Goal: Information Seeking & Learning: Learn about a topic

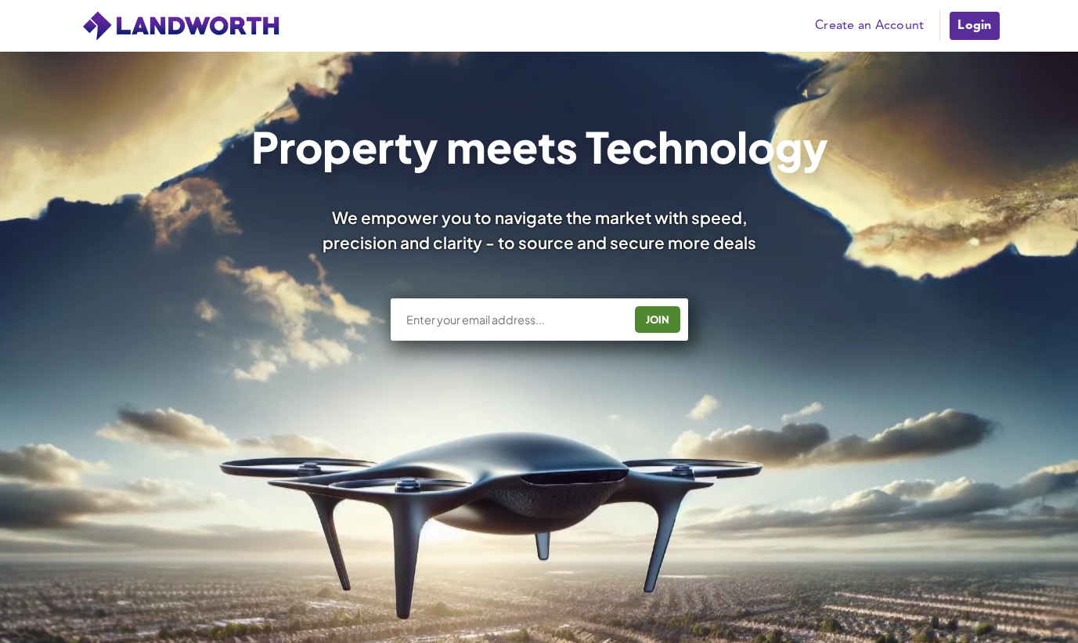
click at [559, 308] on div "JOIN" at bounding box center [539, 319] width 297 height 42
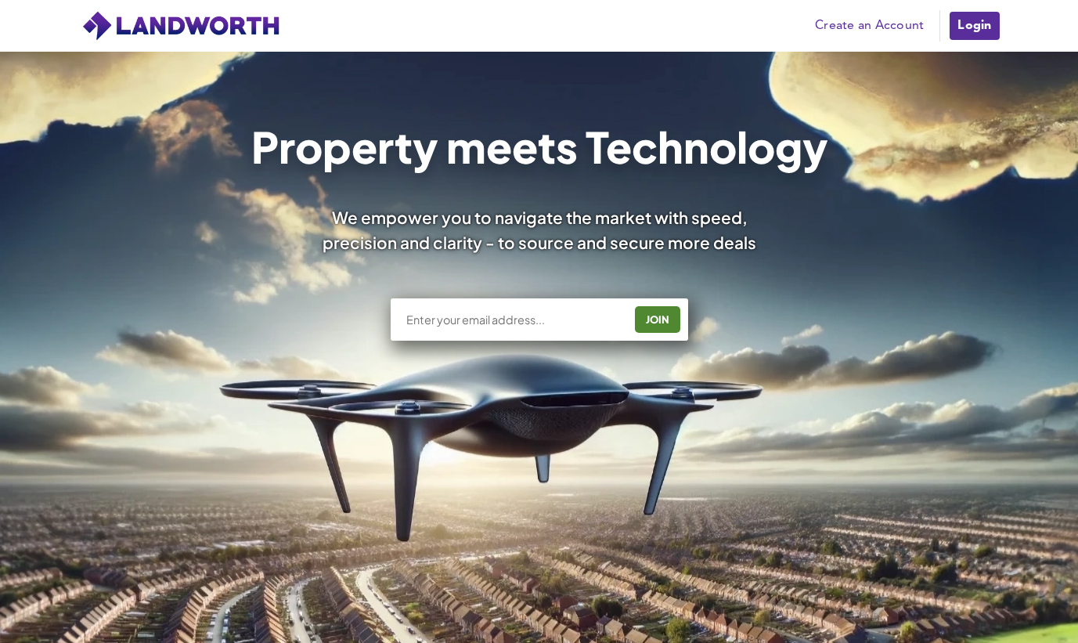
click at [540, 328] on div "JOIN" at bounding box center [539, 319] width 297 height 42
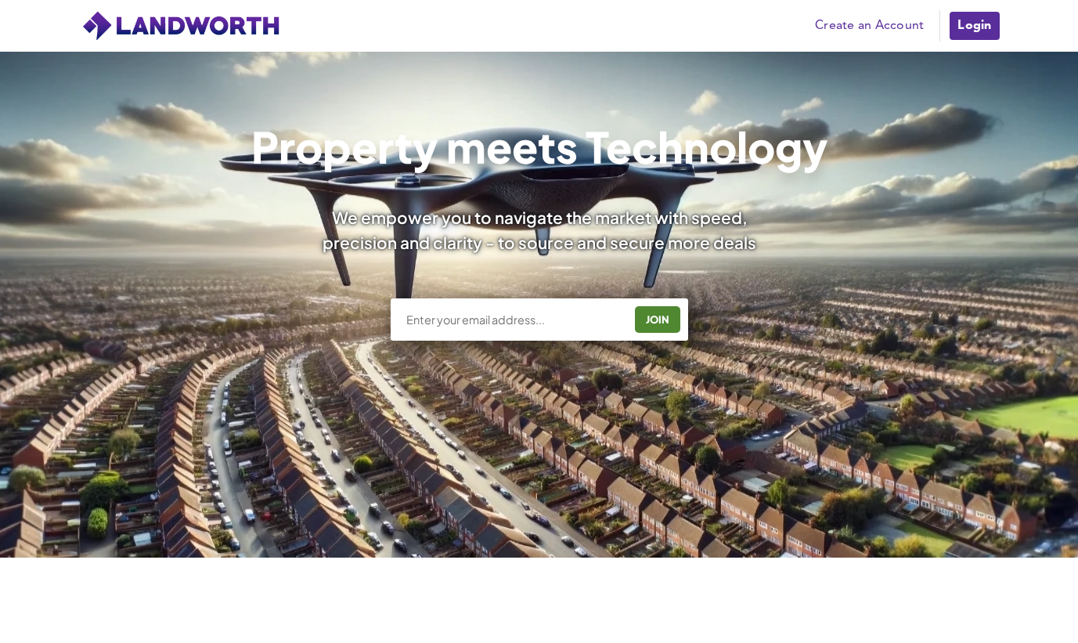
scroll to position [313, 0]
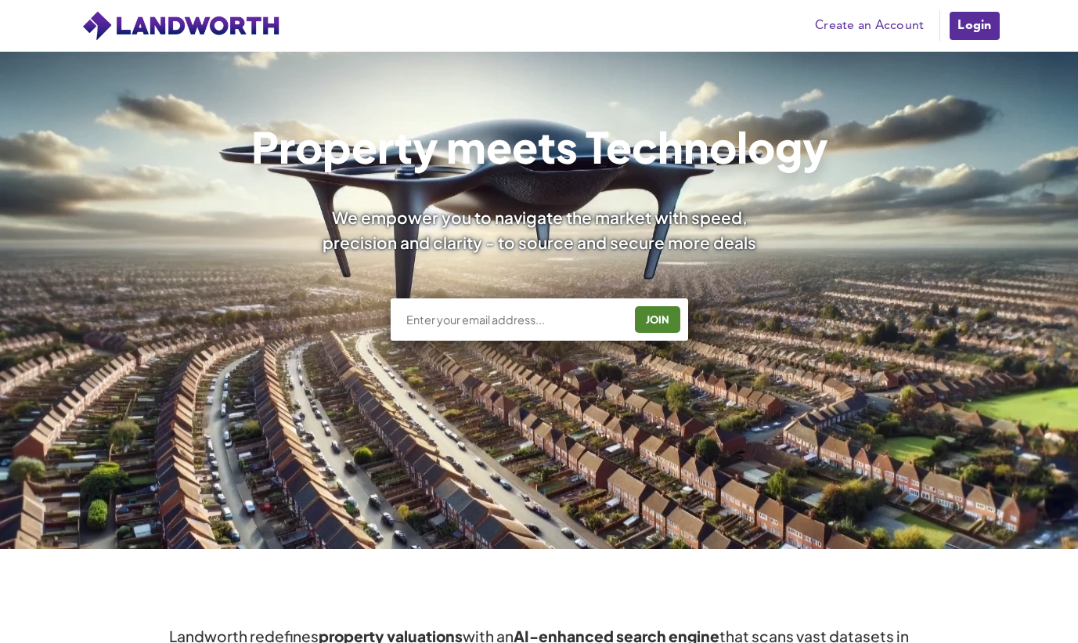
click at [488, 306] on div "JOIN" at bounding box center [539, 319] width 297 height 42
click at [488, 310] on div "JOIN" at bounding box center [539, 319] width 297 height 42
click at [487, 314] on input "text" at bounding box center [514, 320] width 218 height 16
type input "zob94@live.co.uk"
click at [644, 338] on div "zob94@live.co.uk JOIN" at bounding box center [539, 319] width 297 height 42
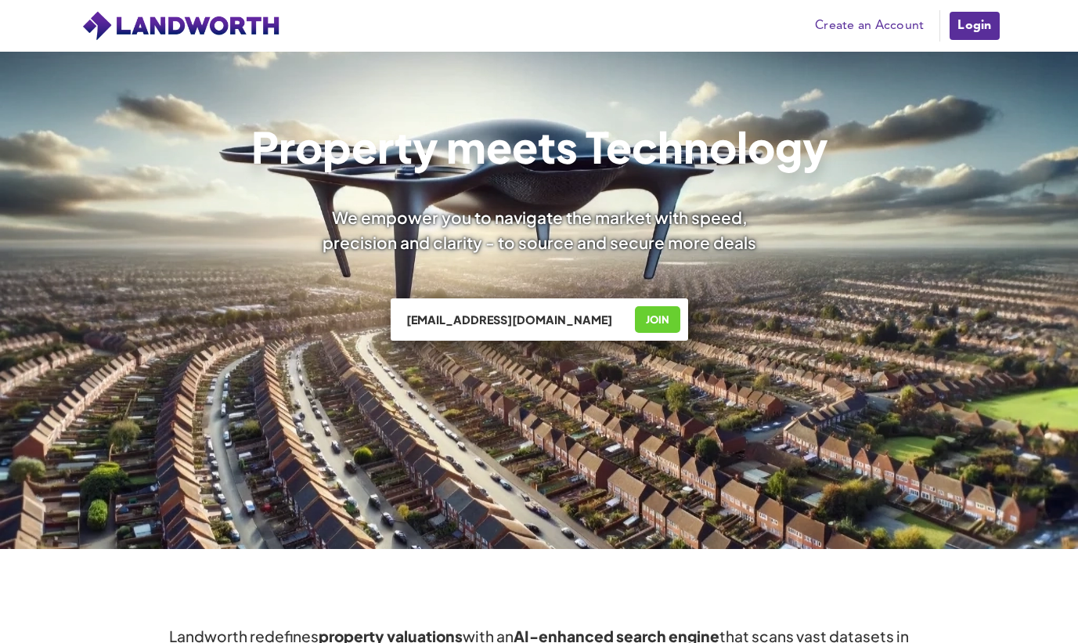
click at [651, 327] on div "JOIN" at bounding box center [658, 319] width 36 height 25
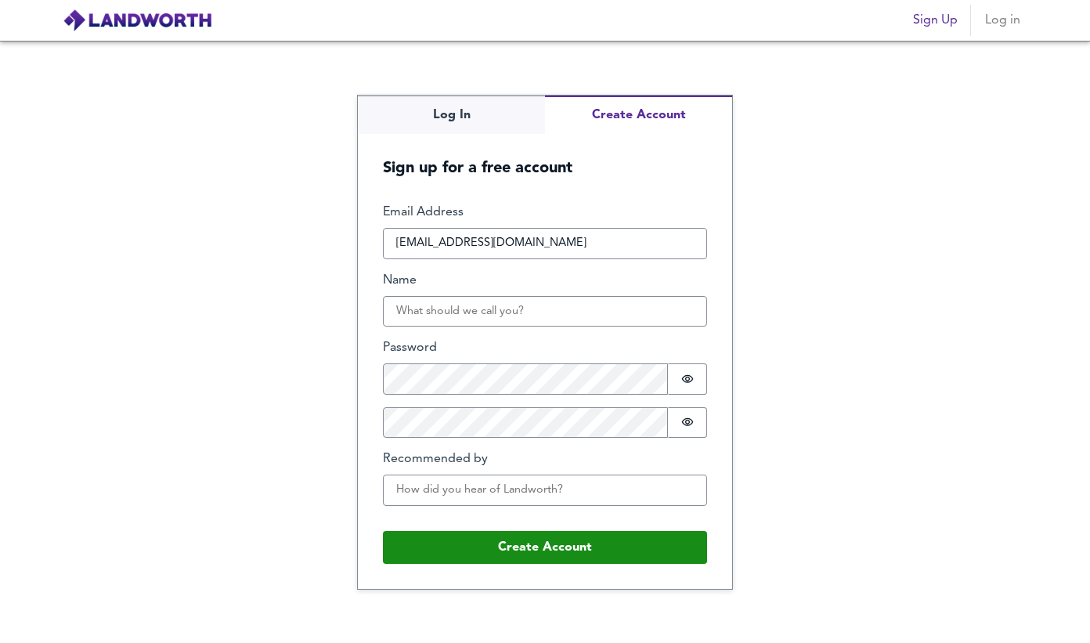
click at [481, 310] on input "Name" at bounding box center [545, 311] width 324 height 31
type input "Min Price"
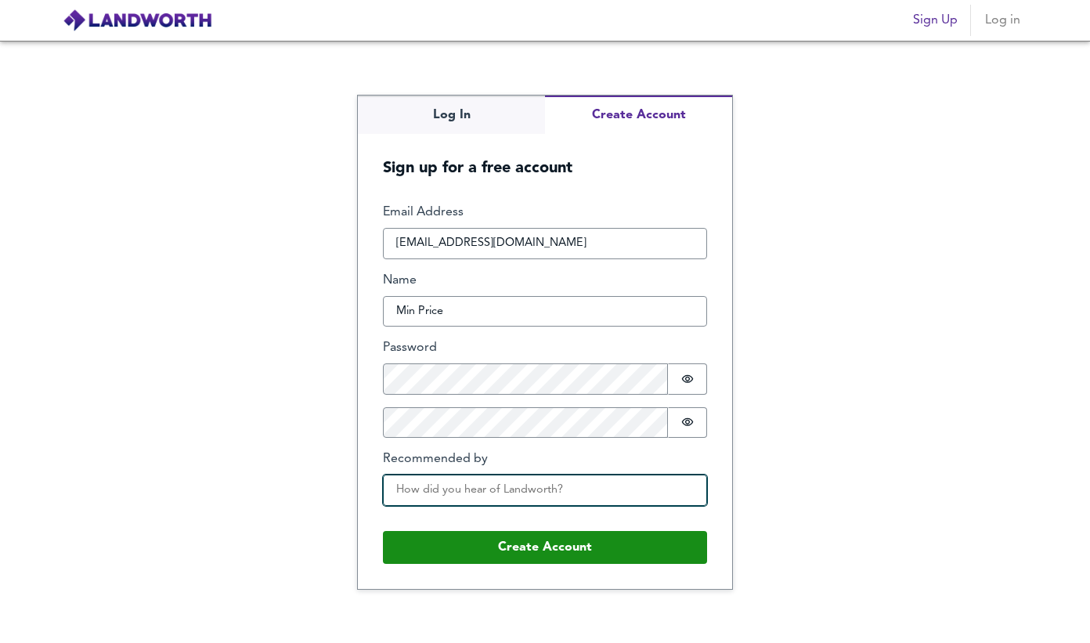
click at [481, 485] on input "Recommended by" at bounding box center [545, 489] width 324 height 31
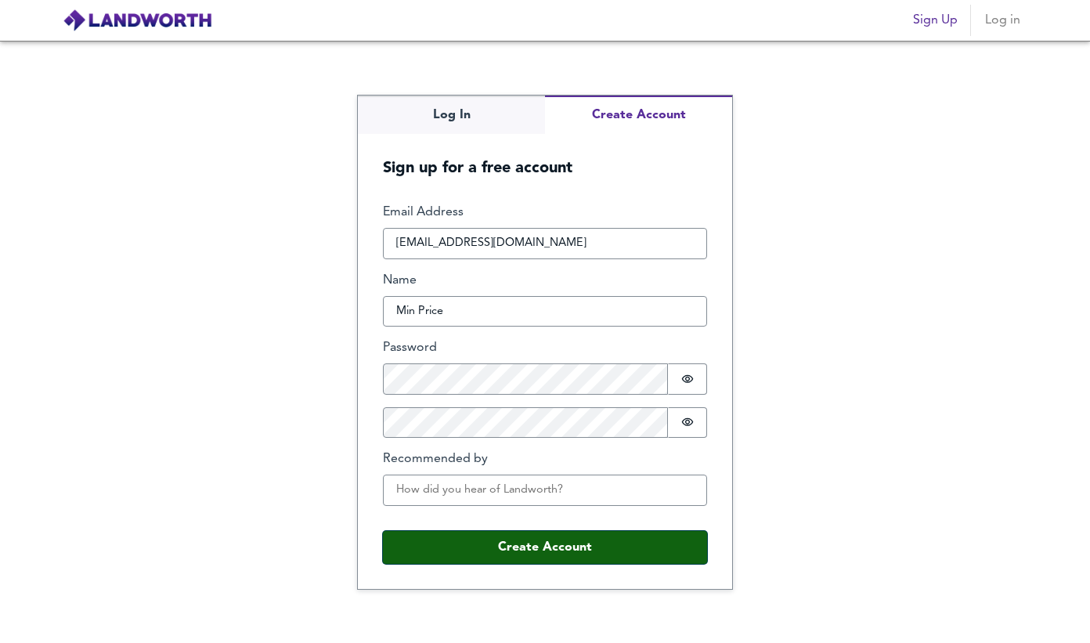
click at [503, 542] on button "Create Account" at bounding box center [545, 547] width 324 height 33
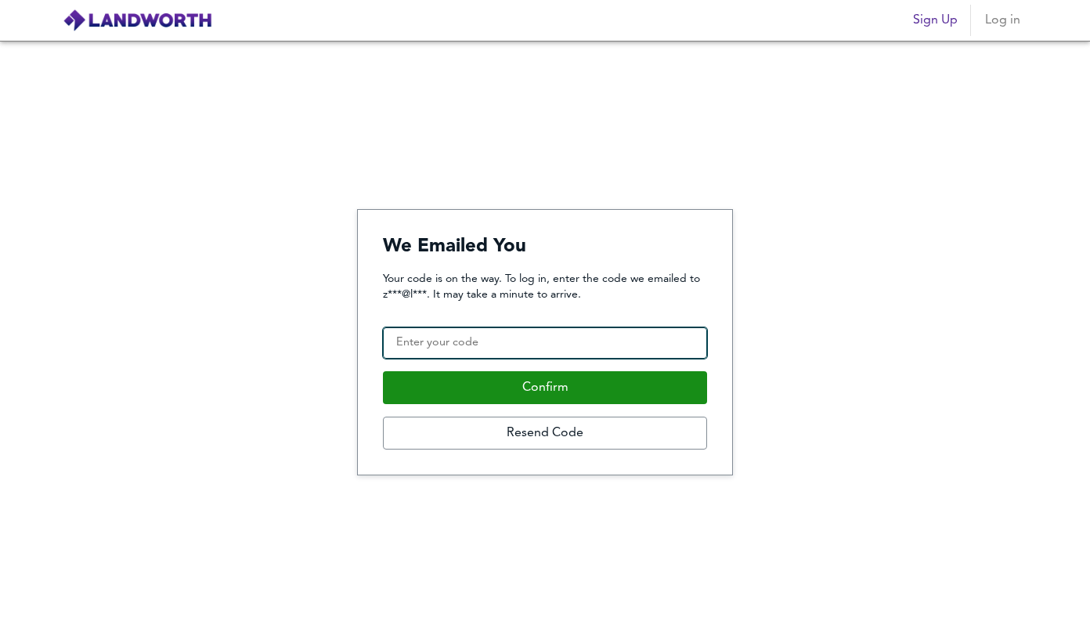
click at [503, 330] on input "Confirmation Code" at bounding box center [545, 342] width 324 height 31
paste input "079615"
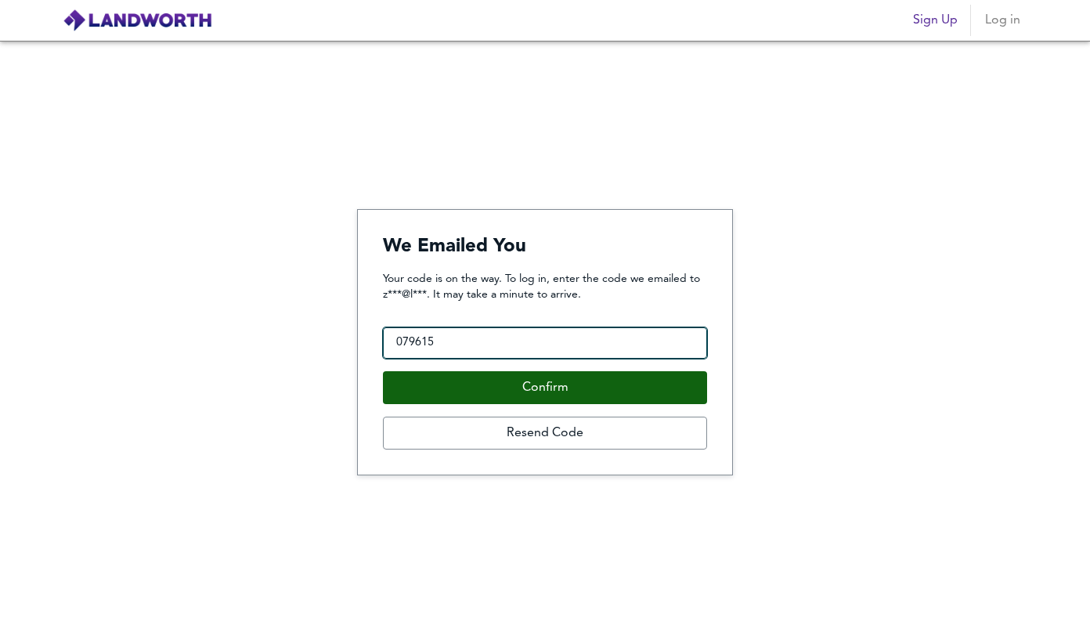
type input "079615"
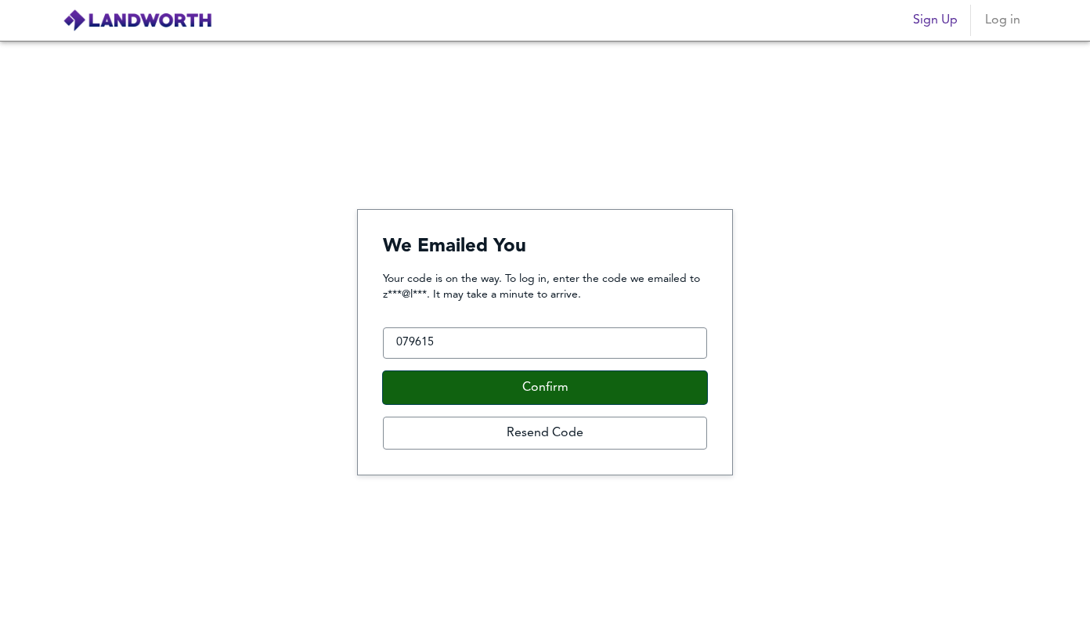
click at [486, 382] on button "Confirm" at bounding box center [545, 387] width 324 height 33
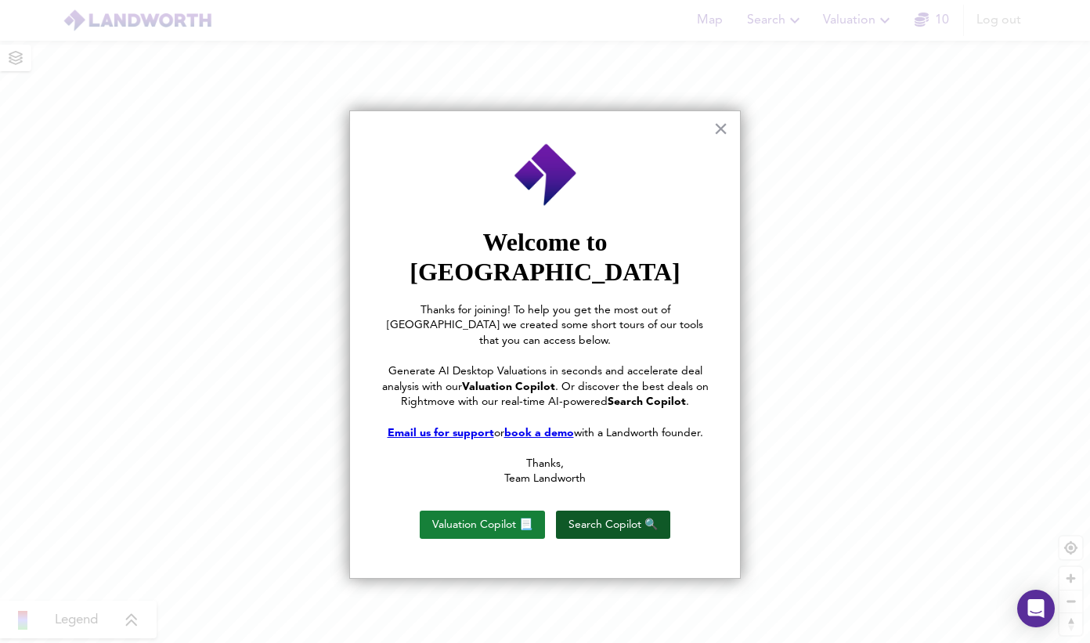
click at [586, 510] on button "Search Copilot 🔍" at bounding box center [613, 524] width 114 height 28
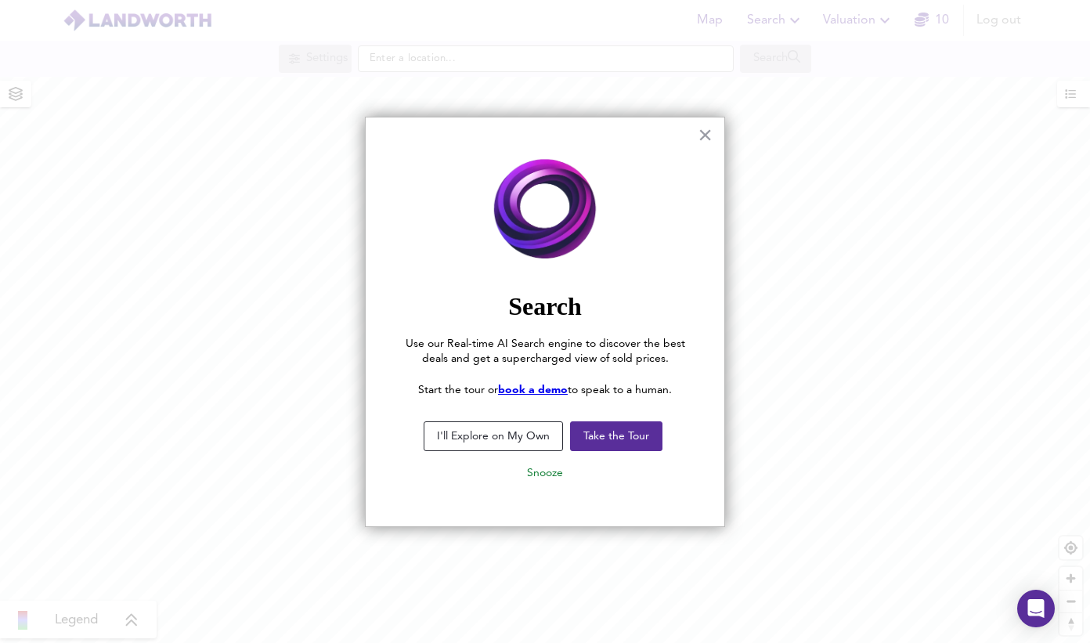
click at [524, 442] on button "I'll Explore on My Own" at bounding box center [493, 436] width 139 height 30
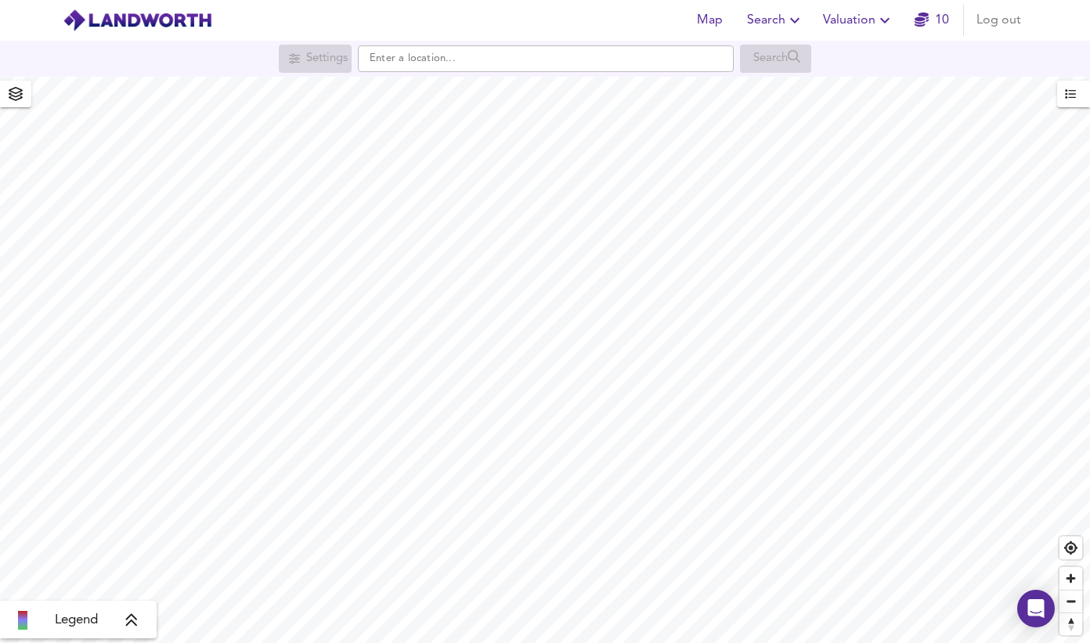
click at [20, 99] on icon "button" at bounding box center [16, 94] width 16 height 14
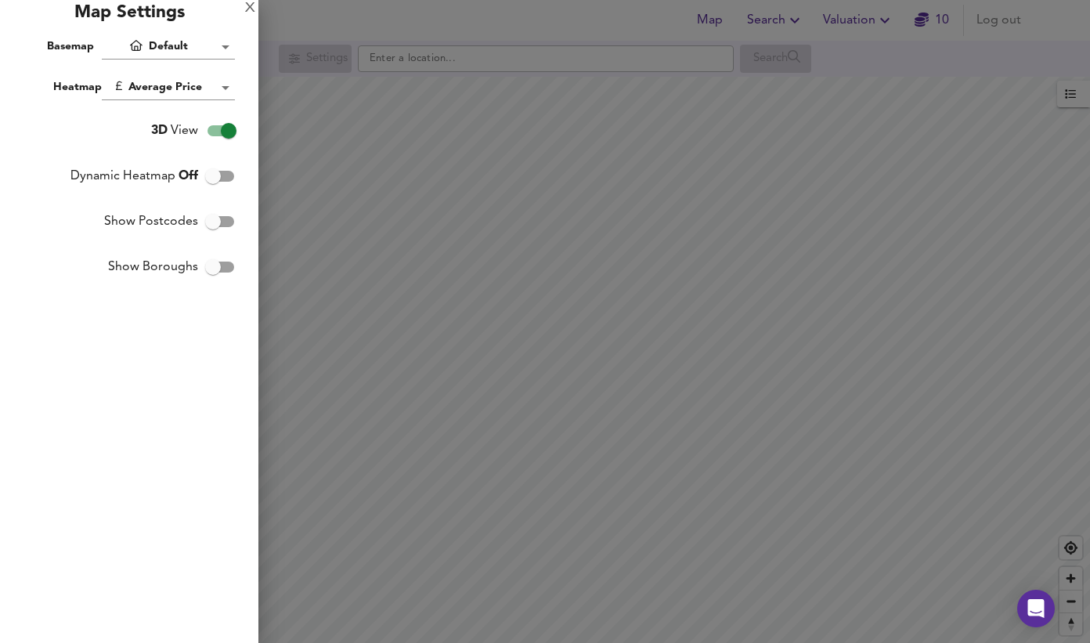
click at [176, 50] on body "Map Search Valuation 10 Log out Settings Search Legend UK Average Price for Sep…" at bounding box center [545, 321] width 1090 height 643
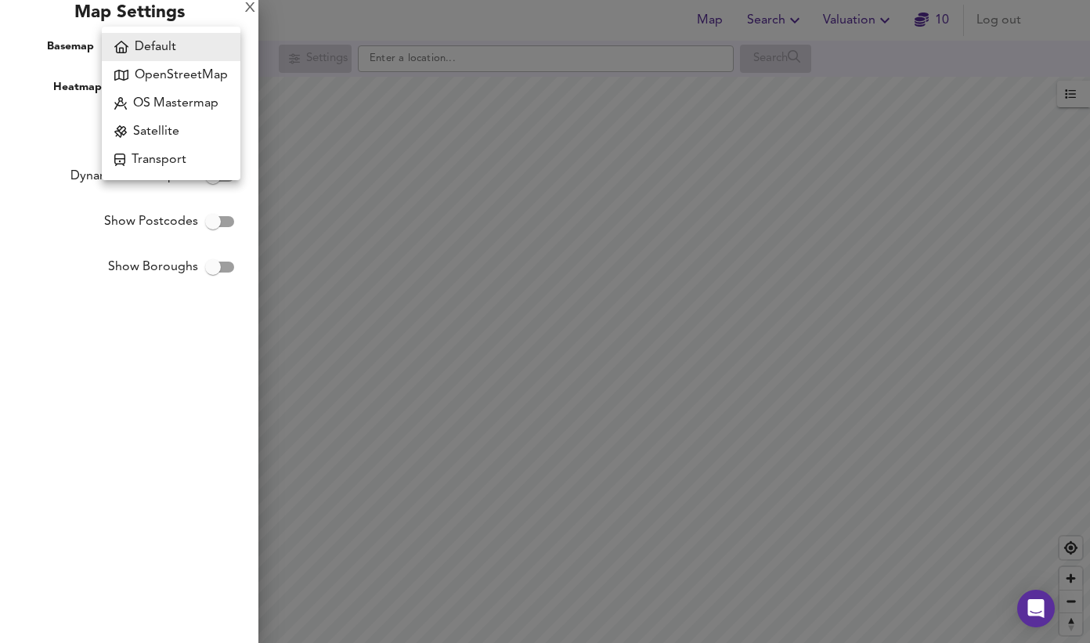
click at [402, 155] on div at bounding box center [545, 321] width 1090 height 643
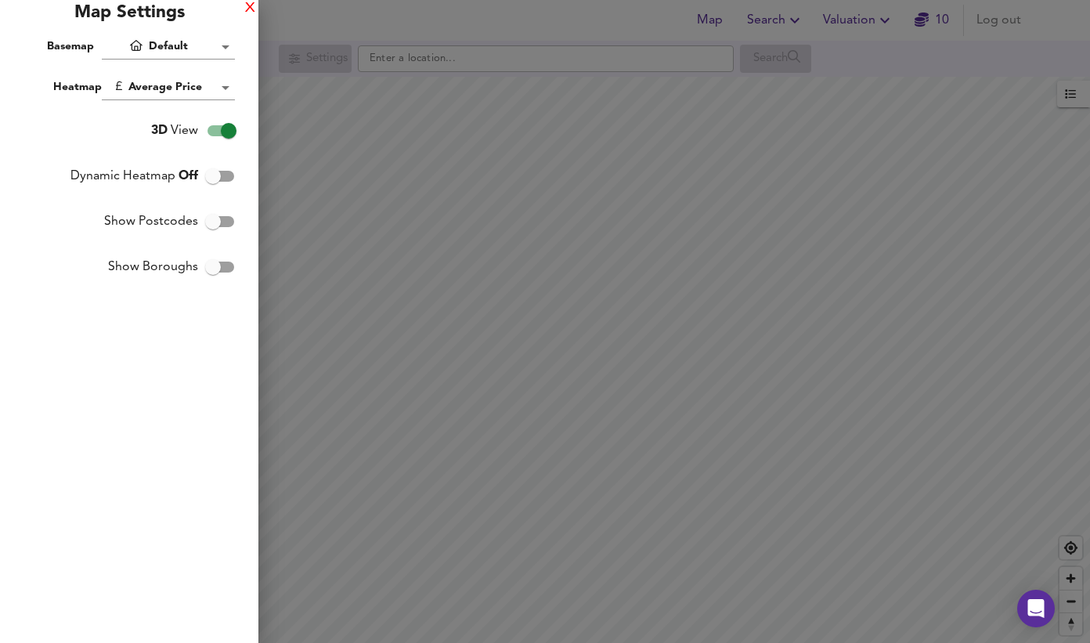
click at [251, 5] on div "X" at bounding box center [250, 8] width 10 height 11
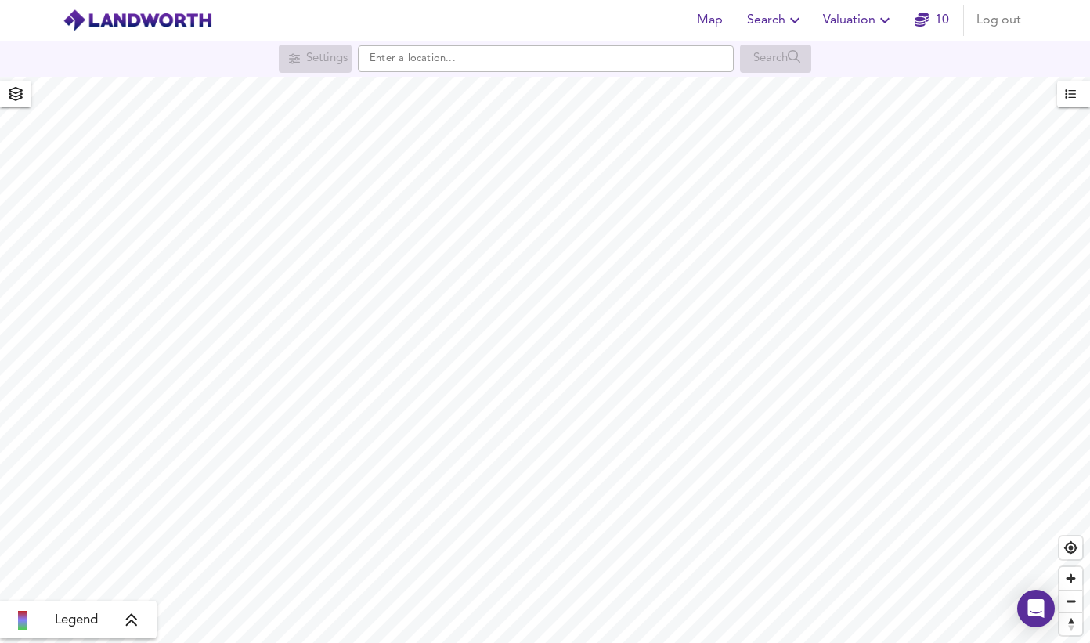
click at [788, 21] on icon "button" at bounding box center [794, 20] width 19 height 19
click at [777, 59] on li "New Search" at bounding box center [775, 56] width 155 height 28
click at [472, 60] on input "text" at bounding box center [546, 58] width 376 height 27
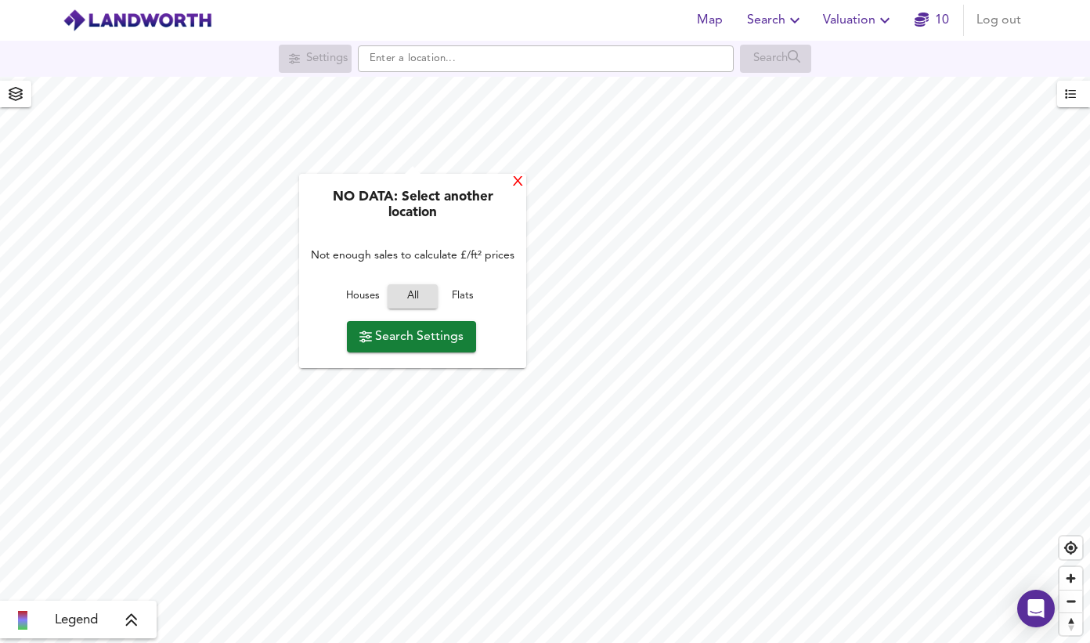
click at [517, 183] on div "X" at bounding box center [517, 182] width 13 height 15
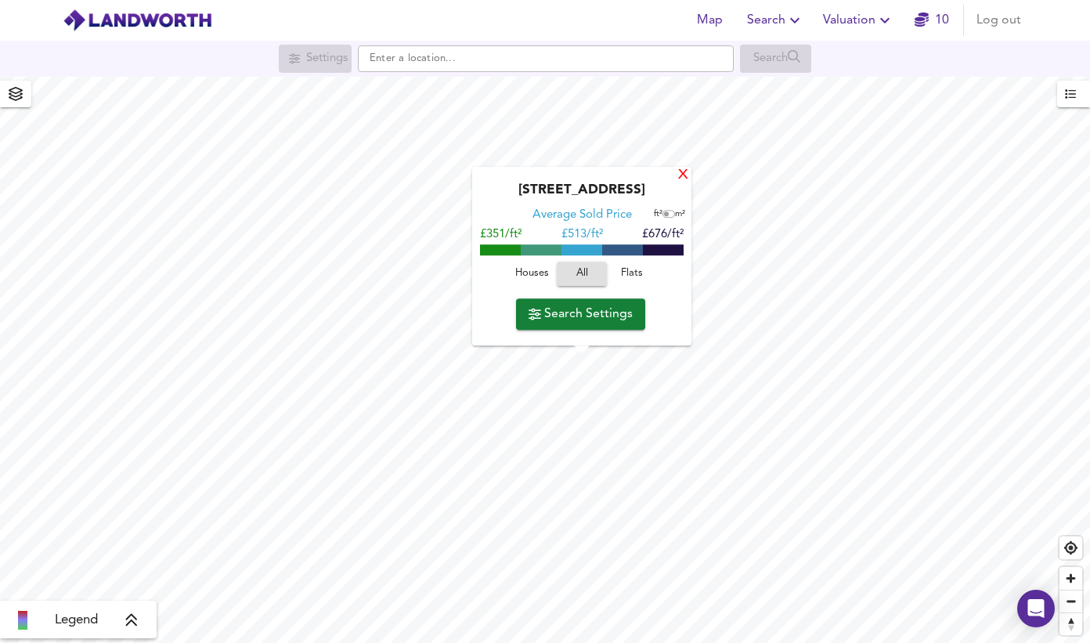
click at [678, 179] on div "X" at bounding box center [682, 175] width 13 height 15
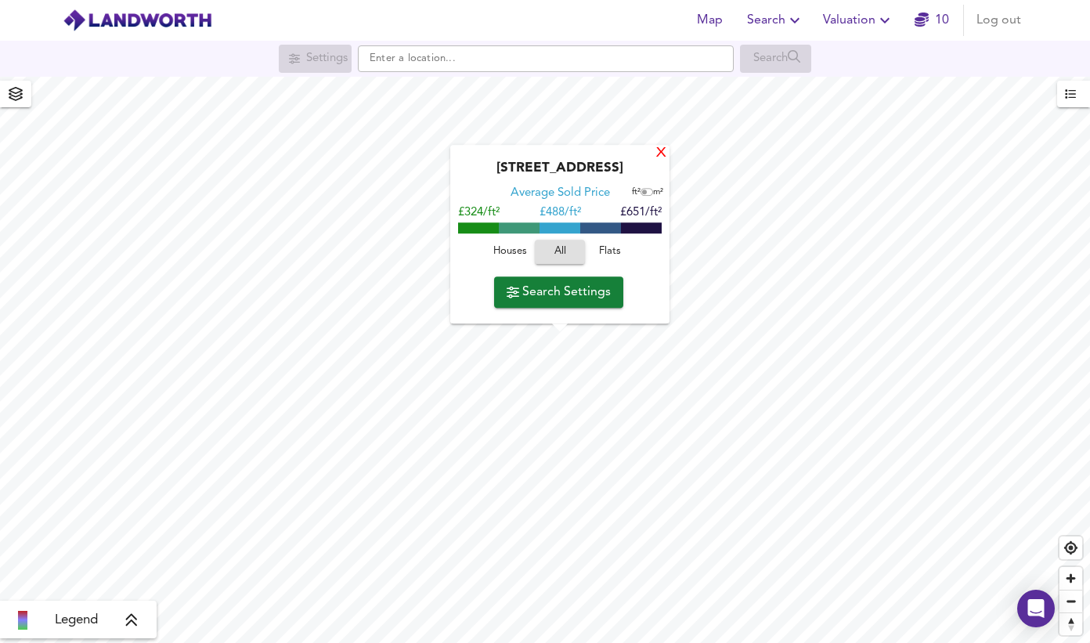
click at [657, 155] on div "X" at bounding box center [660, 153] width 13 height 15
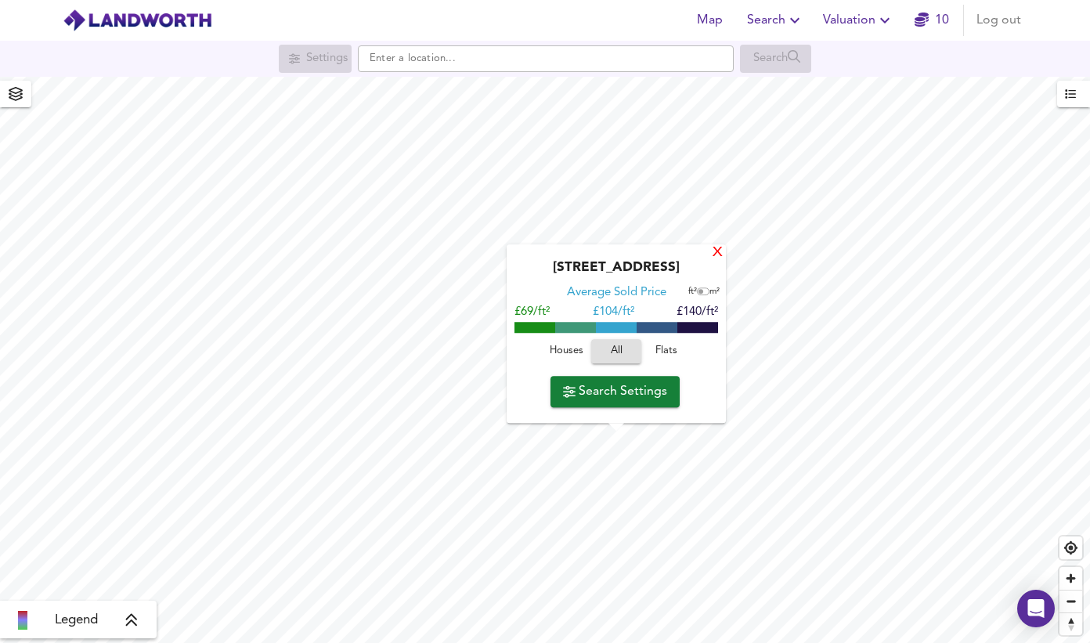
click at [714, 254] on div "X" at bounding box center [717, 253] width 13 height 15
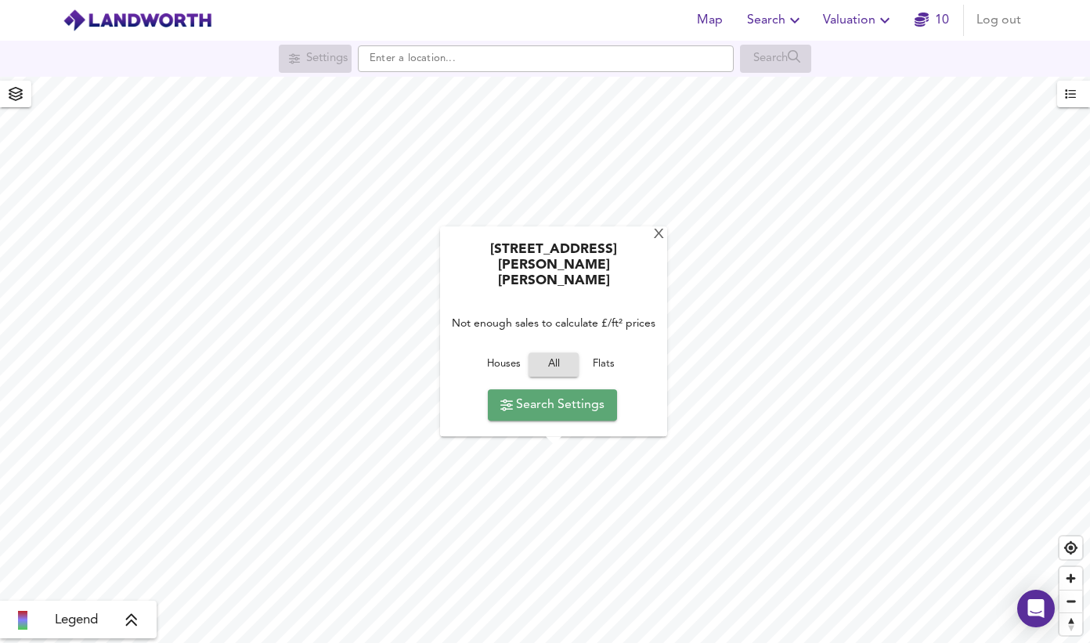
click at [553, 415] on span "Search Settings" at bounding box center [552, 405] width 104 height 22
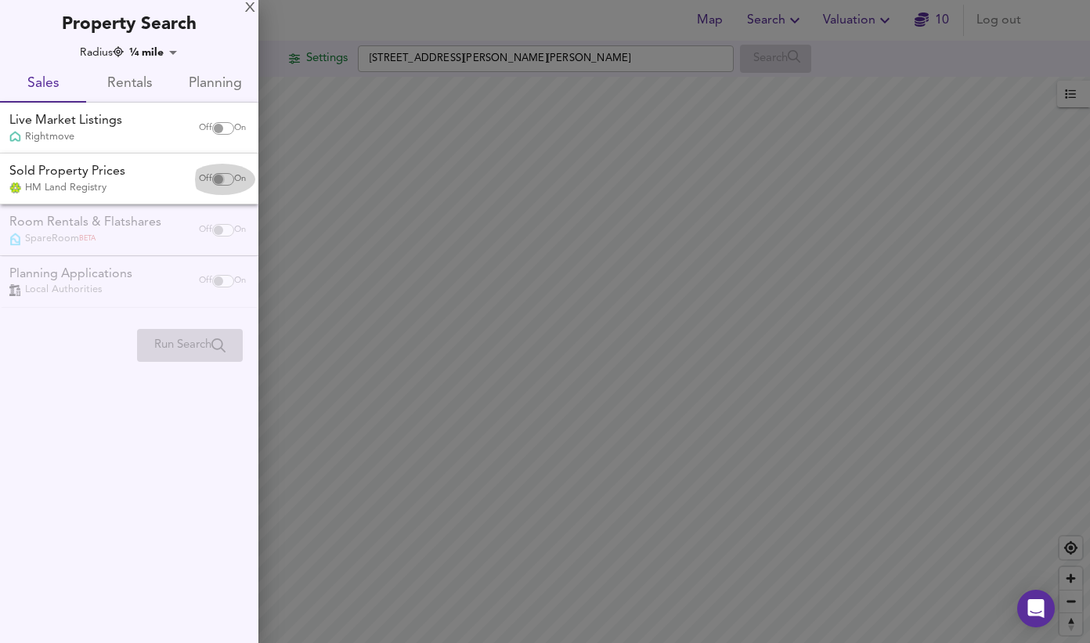
click at [217, 177] on input "checkbox" at bounding box center [219, 179] width 38 height 13
checkbox input "true"
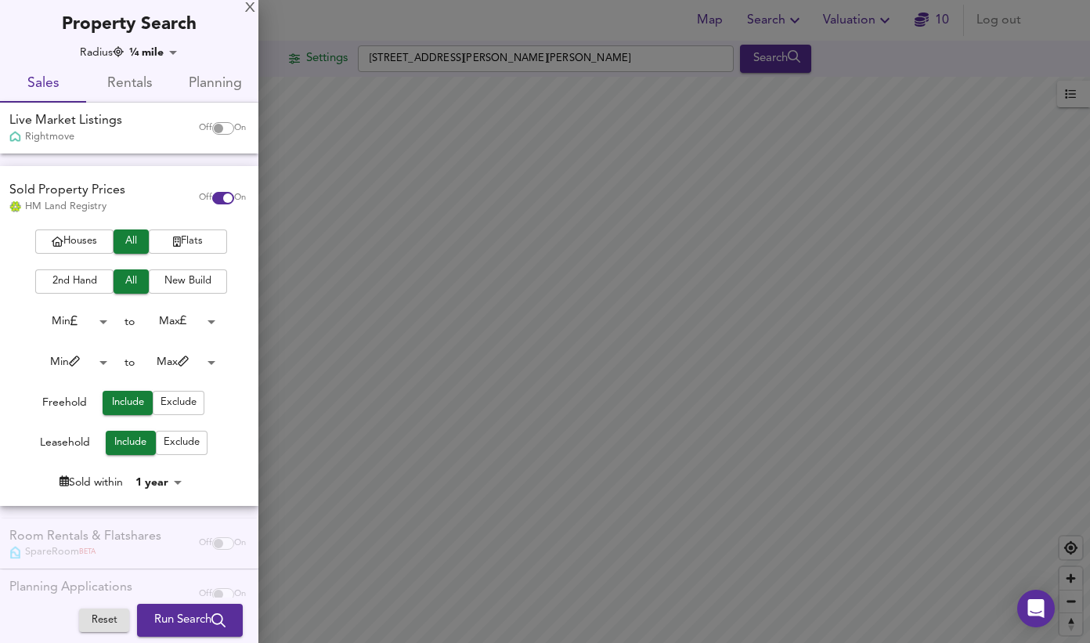
checkbox input "false"
checkbox input "true"
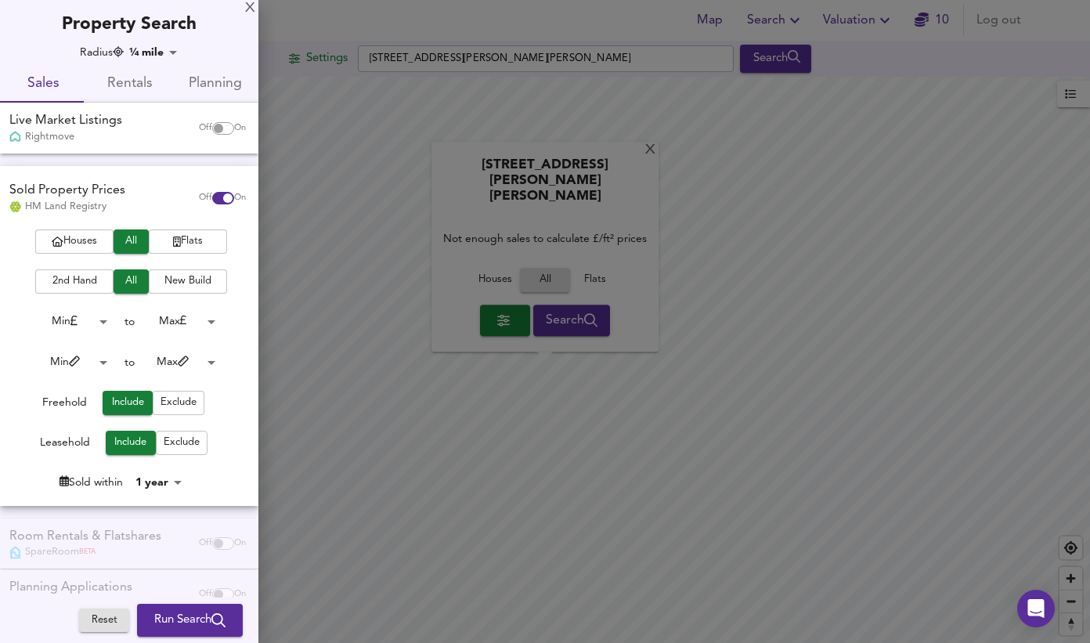
click at [169, 439] on span "Exclude" at bounding box center [182, 443] width 36 height 18
click at [166, 318] on body "Map Search Valuation 10 Log out Settings [GEOGRAPHIC_DATA][PERSON_NAME][PERSON_…" at bounding box center [545, 321] width 1090 height 643
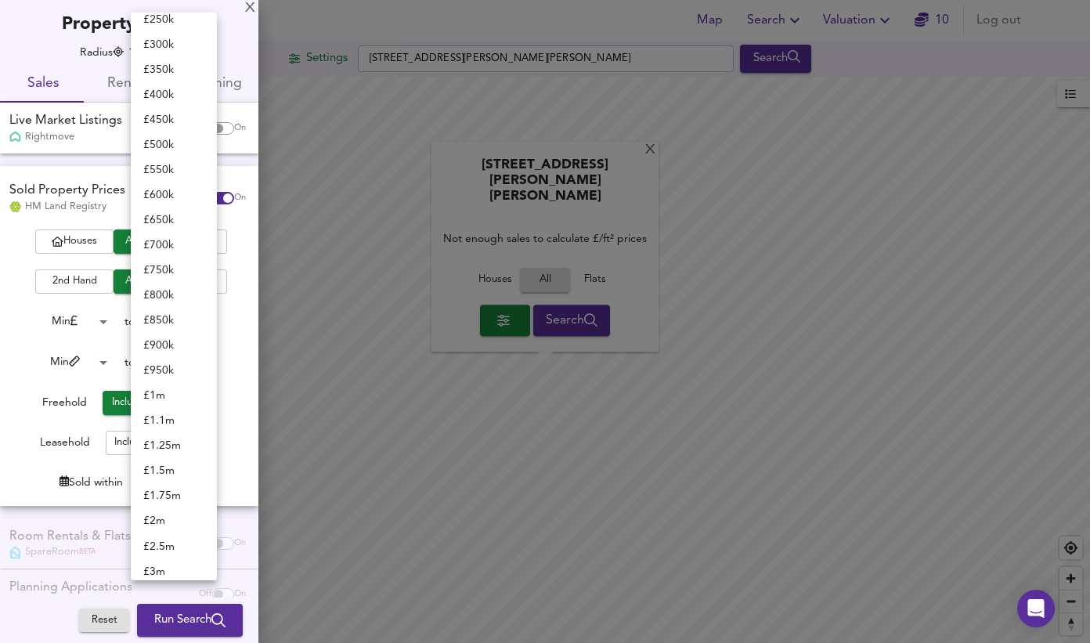
scroll to position [52, 0]
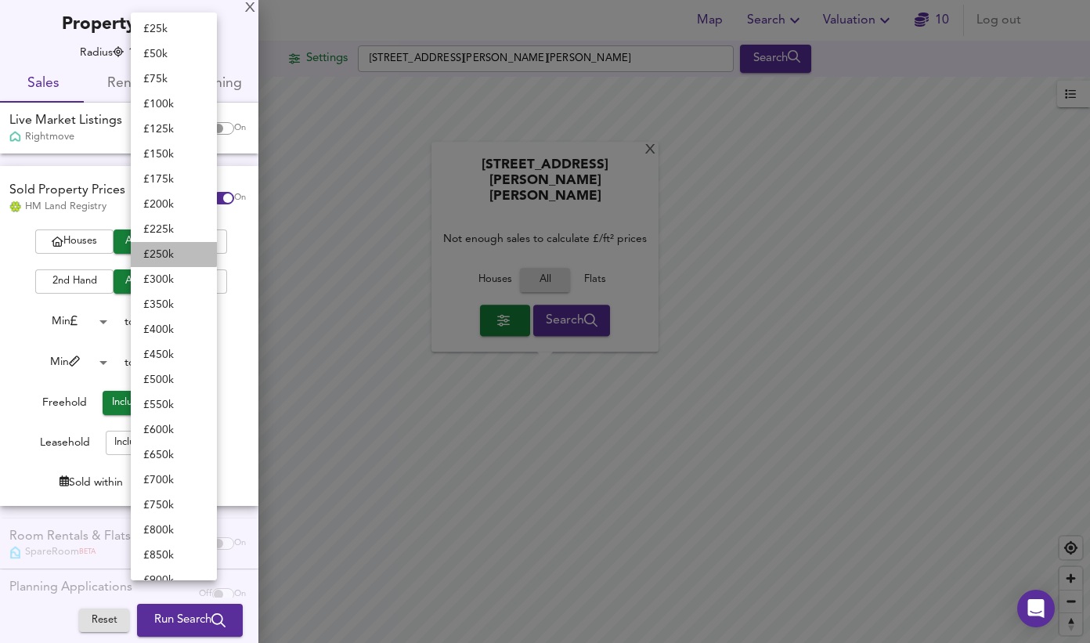
click at [173, 249] on li "£ 250k" at bounding box center [174, 254] width 86 height 25
type input "250000"
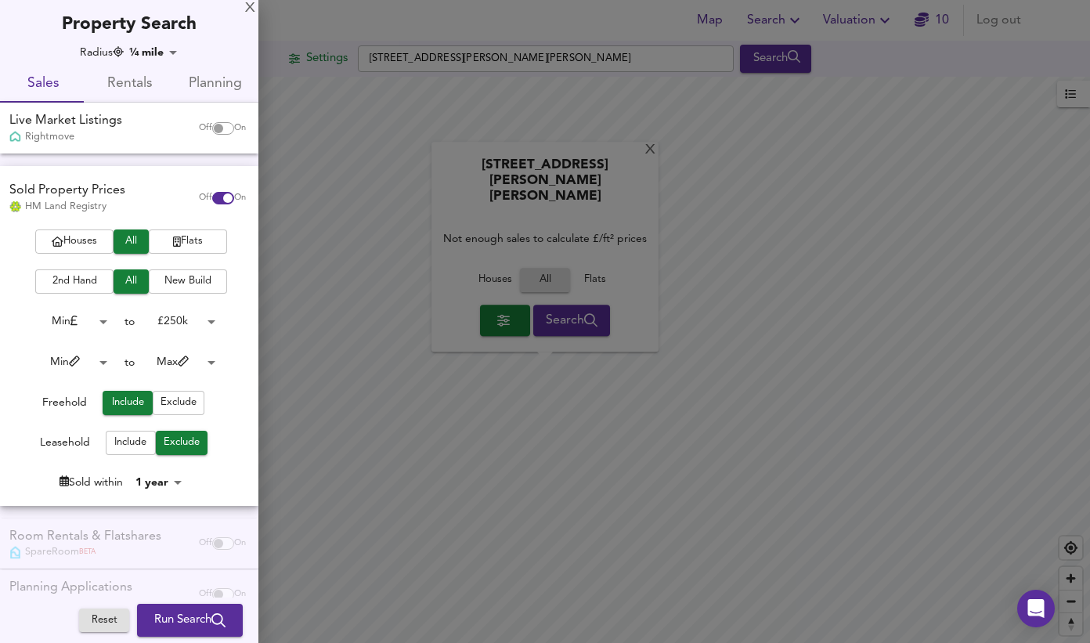
click at [81, 242] on span "Houses" at bounding box center [74, 241] width 63 height 18
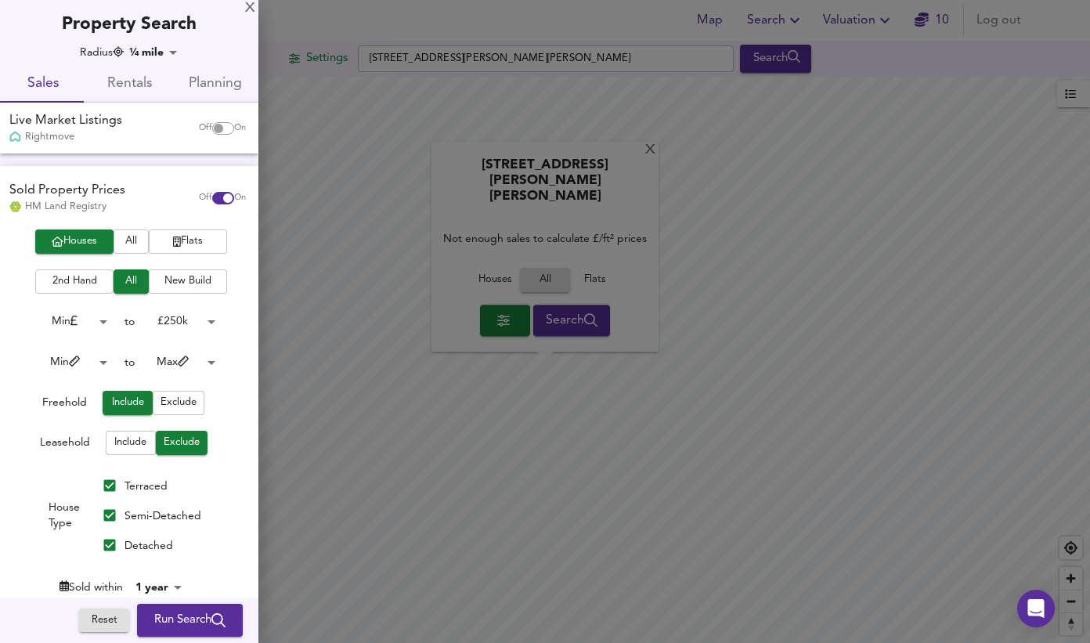
click at [98, 283] on span "2nd Hand" at bounding box center [74, 281] width 63 height 18
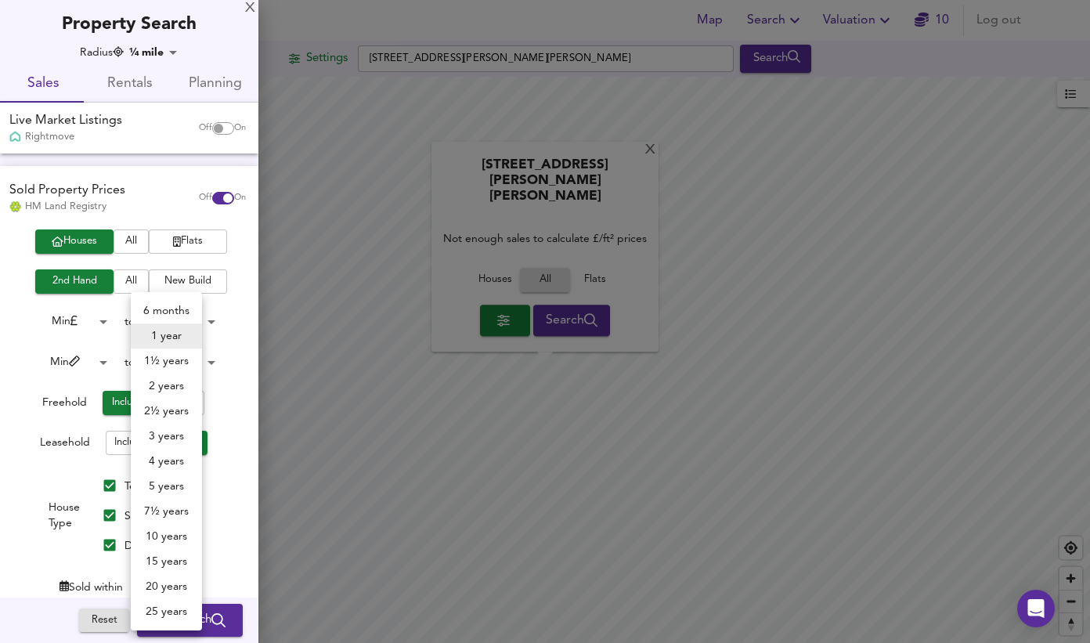
click at [159, 583] on body "Map Search Valuation 10 Log out Settings [GEOGRAPHIC_DATA][PERSON_NAME][PERSON_…" at bounding box center [545, 321] width 1090 height 643
click at [171, 383] on li "2 years" at bounding box center [166, 385] width 71 height 25
type input "24"
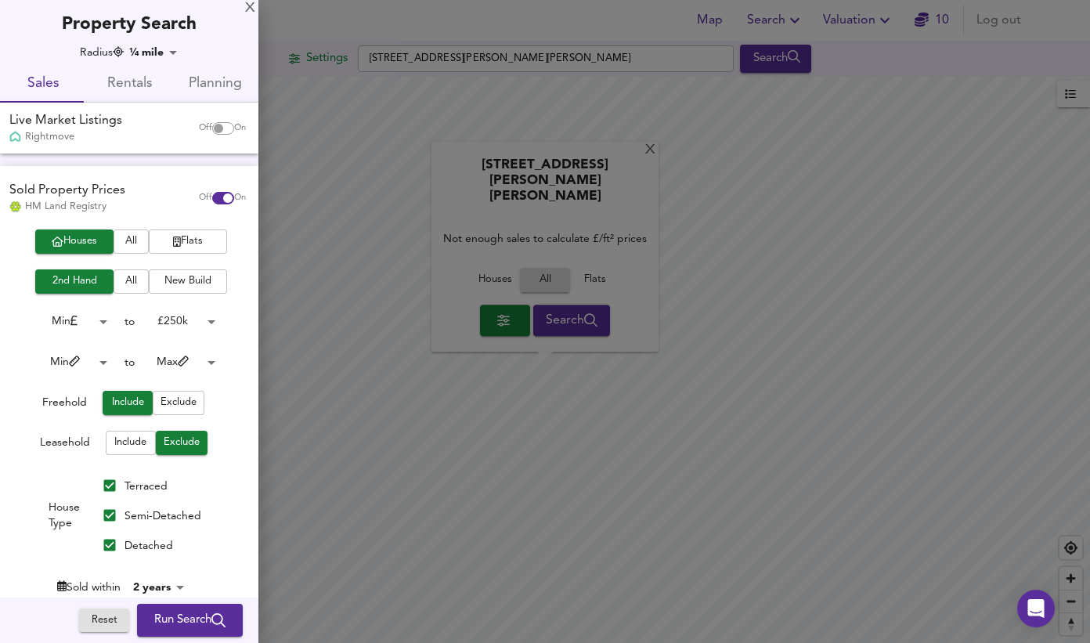
click at [211, 126] on input "checkbox" at bounding box center [219, 128] width 38 height 13
checkbox input "true"
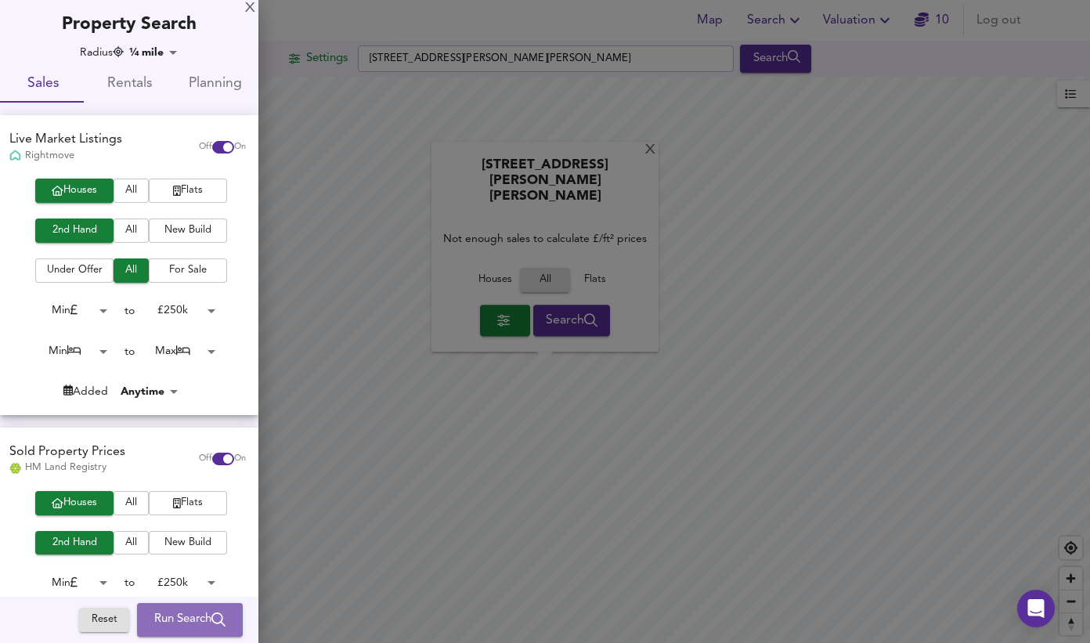
click at [176, 610] on span "Run Search" at bounding box center [189, 620] width 71 height 20
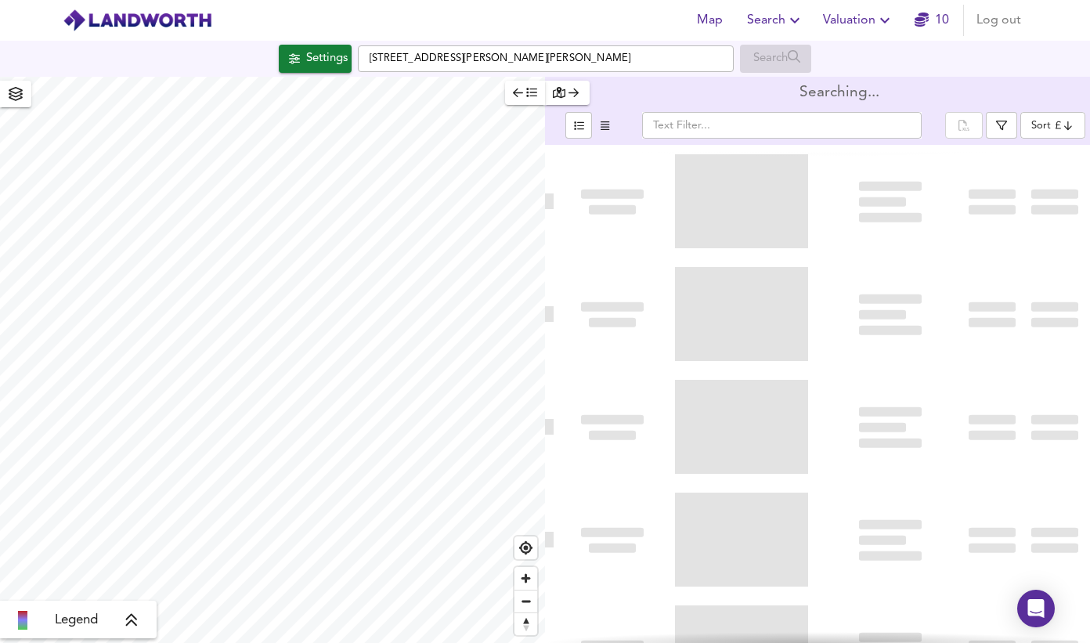
type input "bestdeal"
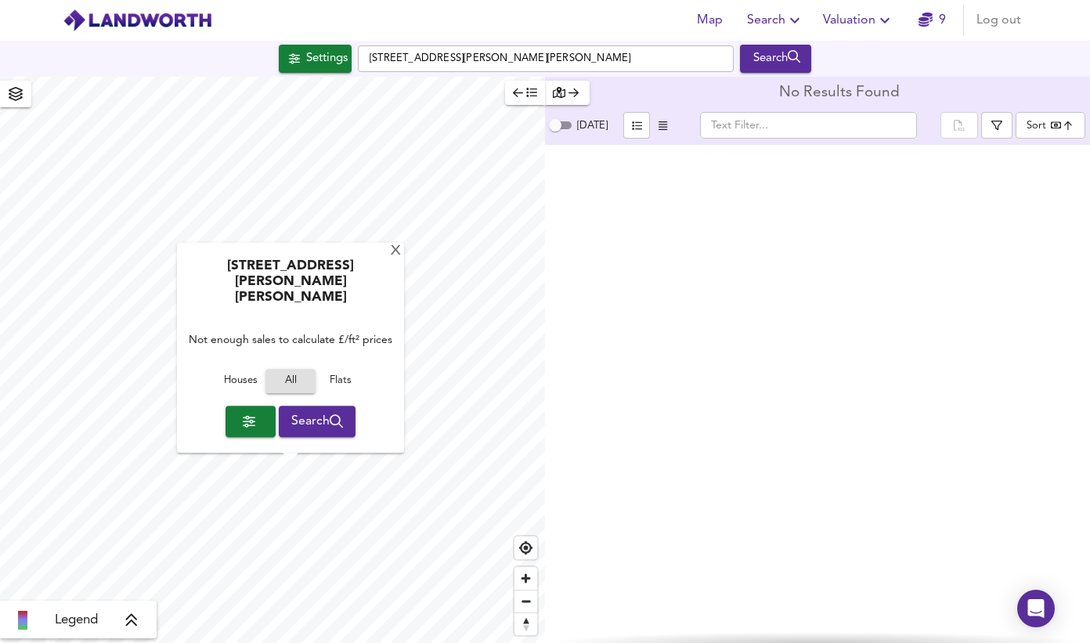
click at [391, 292] on div "[STREET_ADDRESS][PERSON_NAME][PERSON_NAME]" at bounding box center [290, 287] width 211 height 56
click at [392, 259] on div "X" at bounding box center [395, 251] width 13 height 15
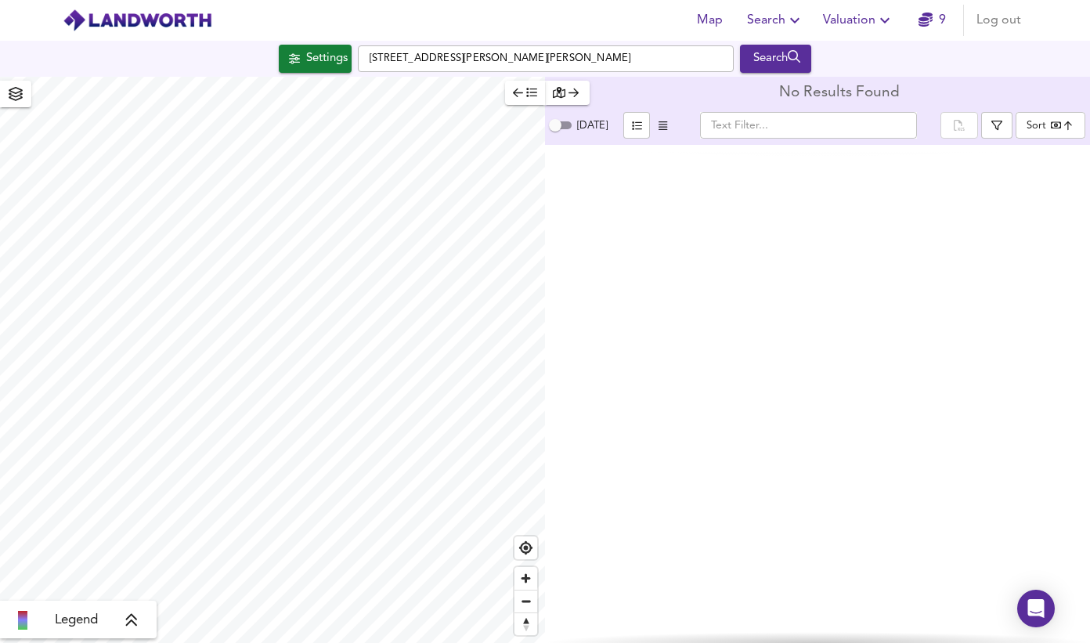
click at [380, 35] on div "Map Search Valuation 9 Log out Settings [GEOGRAPHIC_DATA][PERSON_NAME][PERSON_N…" at bounding box center [545, 321] width 1090 height 643
type input "64360"
click at [20, 86] on span "button" at bounding box center [15, 94] width 25 height 22
